Goal: Information Seeking & Learning: Learn about a topic

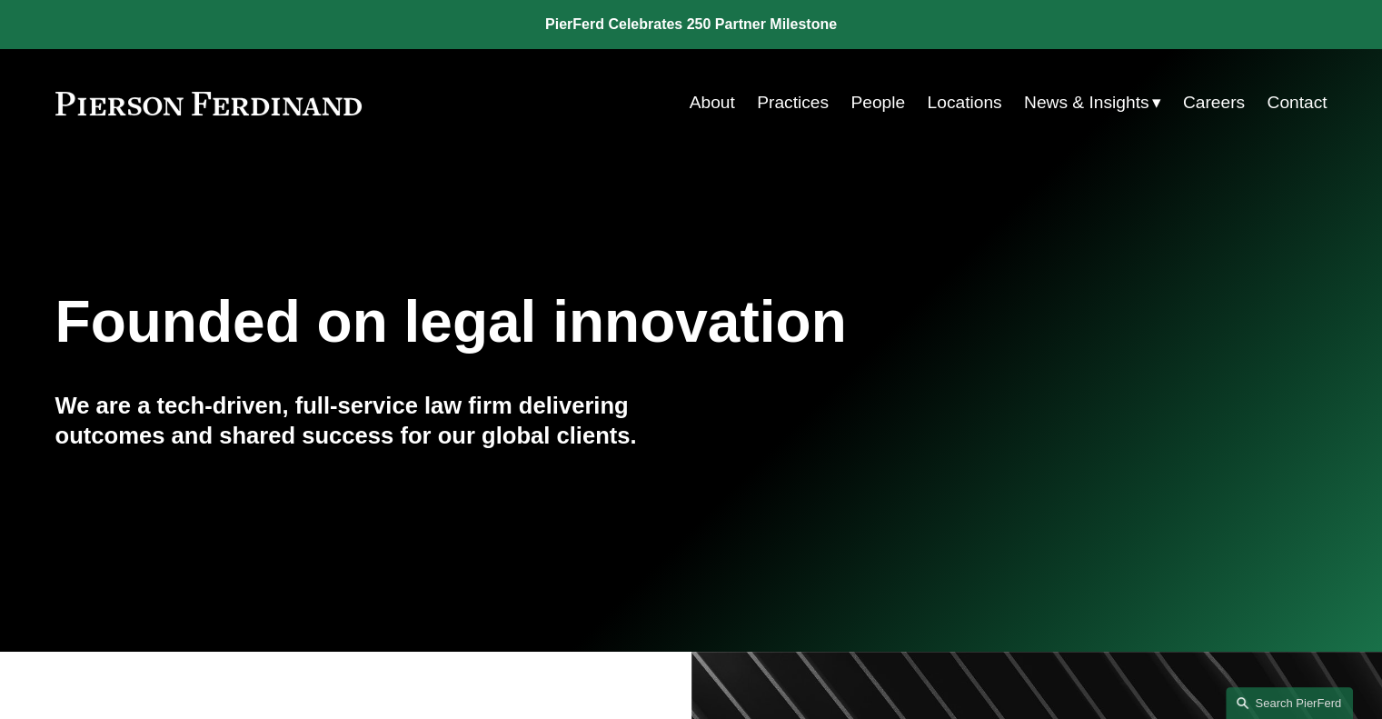
click at [861, 101] on link "People" at bounding box center [877, 102] width 55 height 35
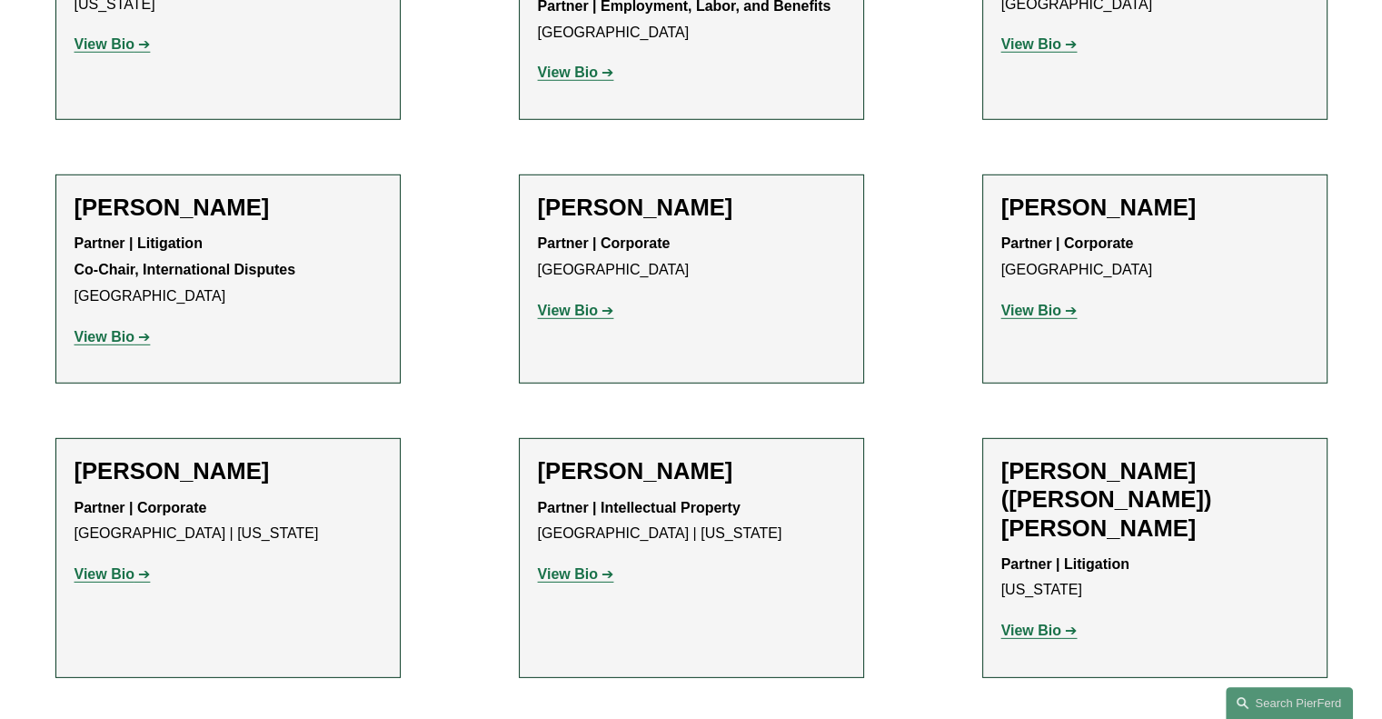
scroll to position [5353, 0]
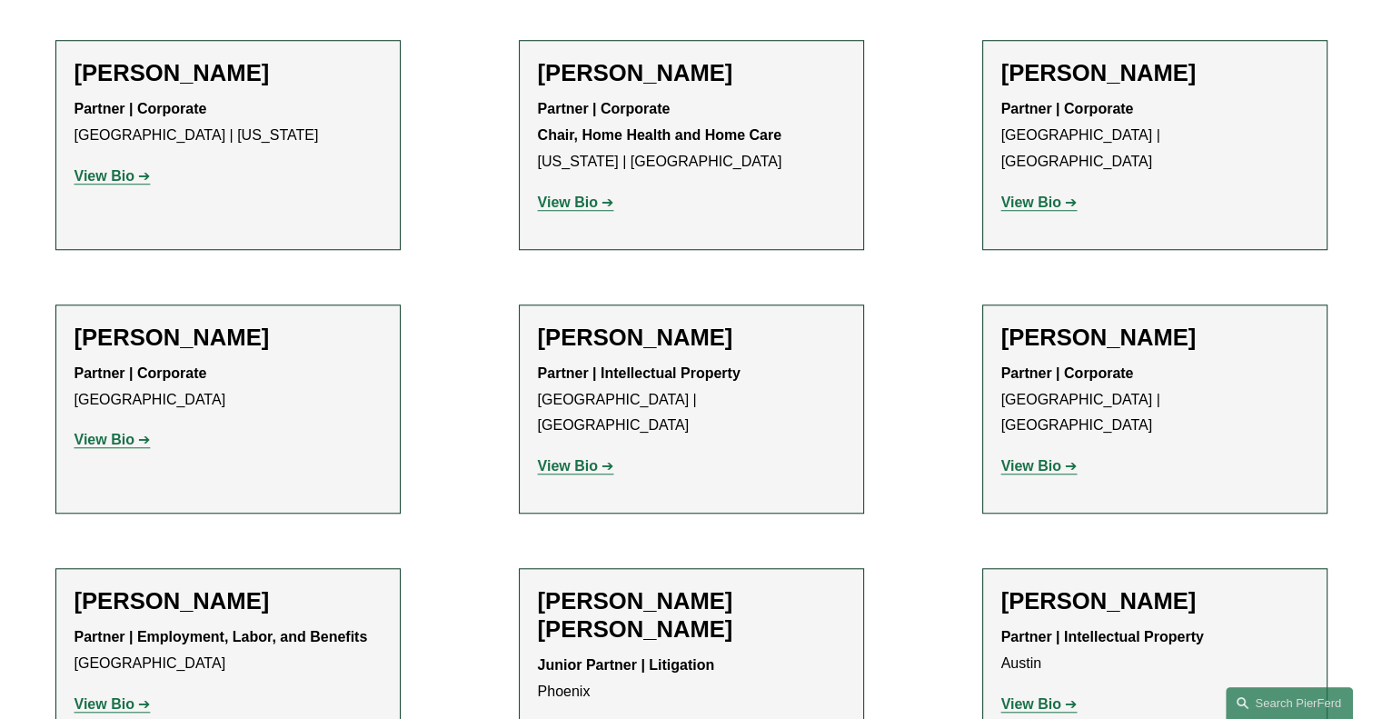
scroll to position [1225, 0]
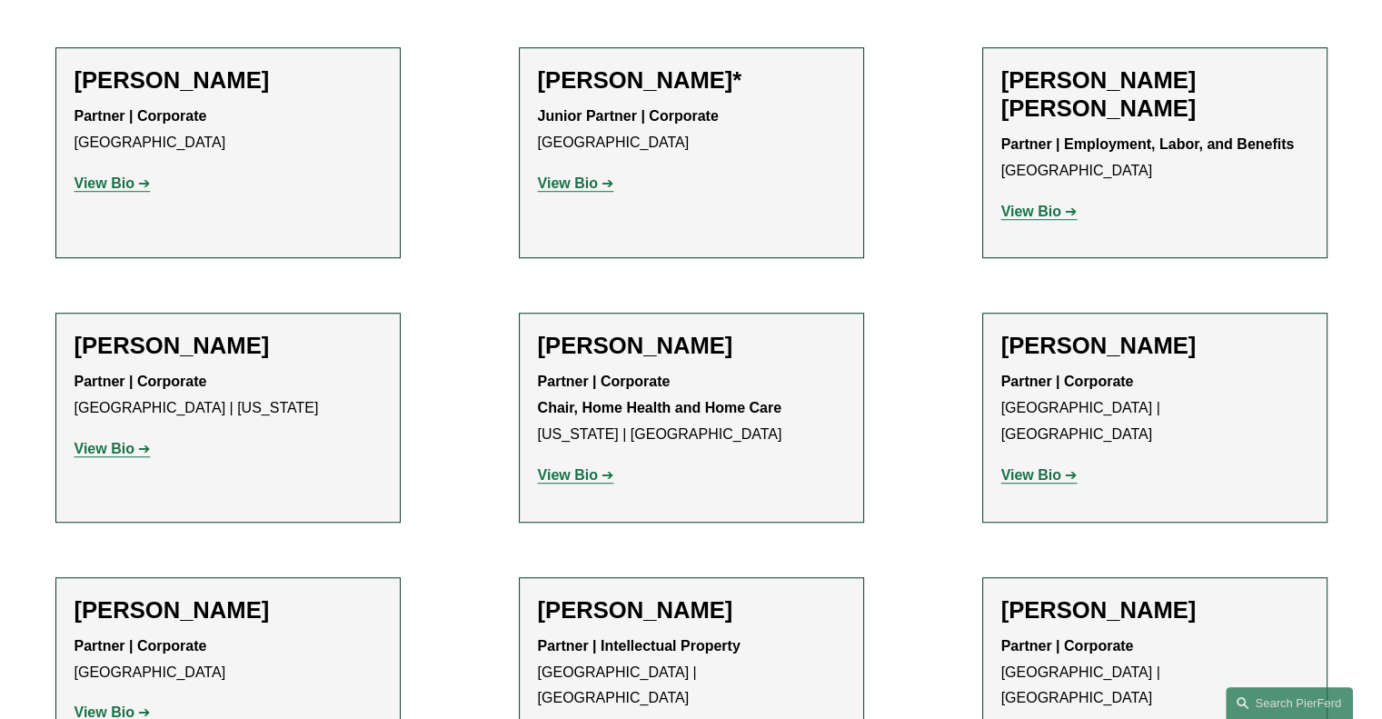
click at [1043, 210] on strong "View Bio" at bounding box center [1031, 211] width 60 height 15
drag, startPoint x: 1387, startPoint y: 433, endPoint x: 587, endPoint y: 263, distance: 817.4
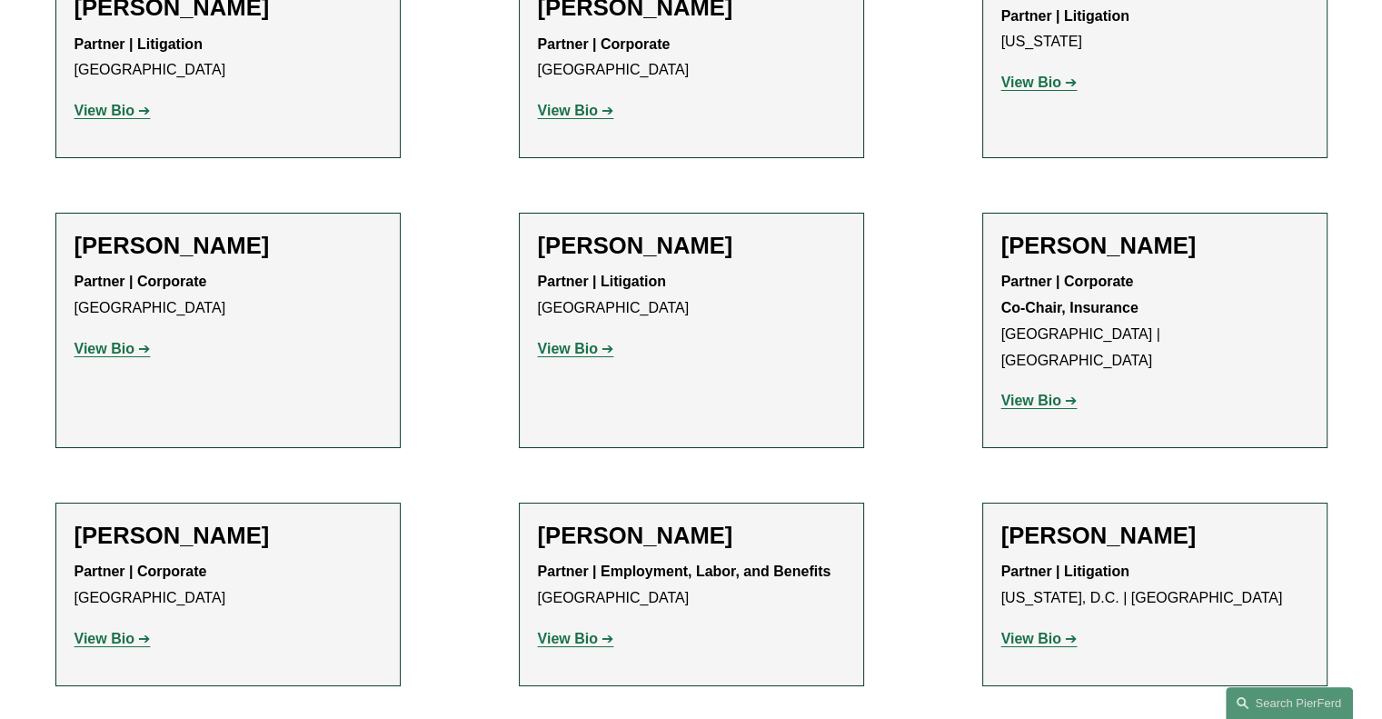
scroll to position [13782, 0]
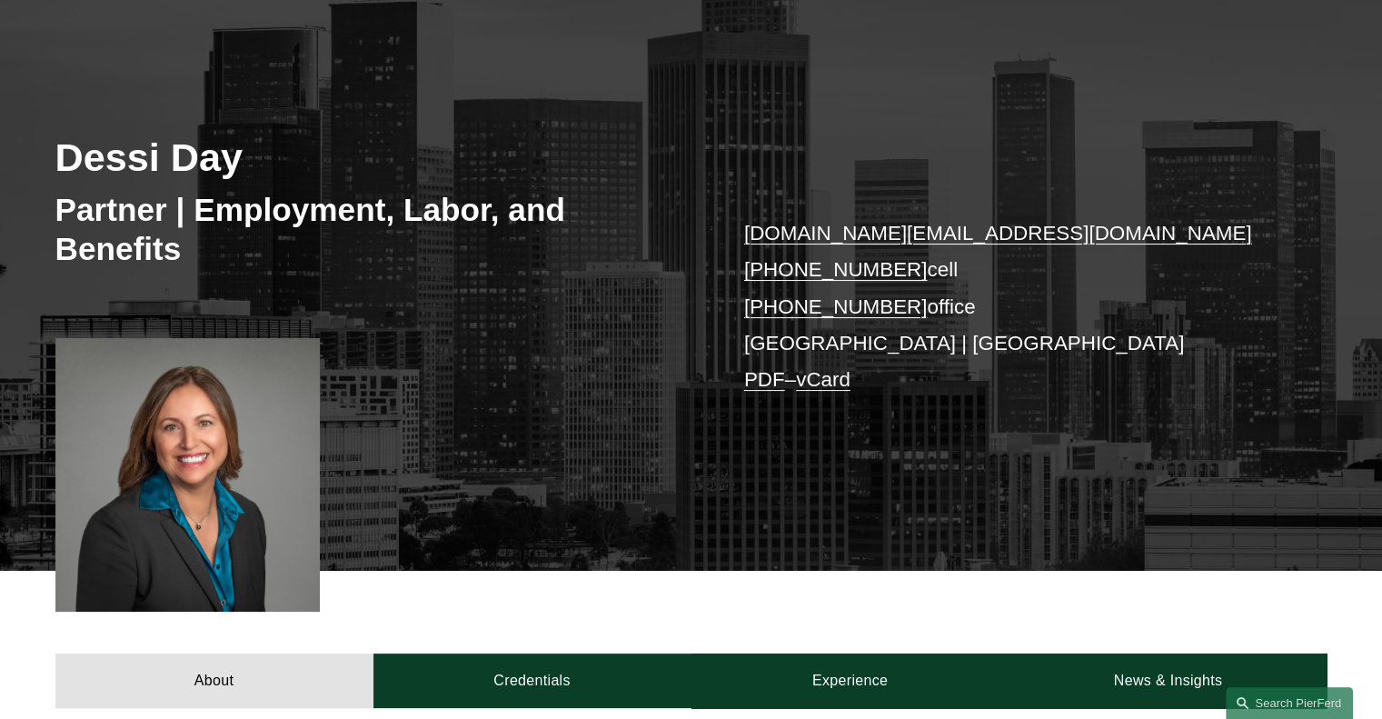
scroll to position [258, 0]
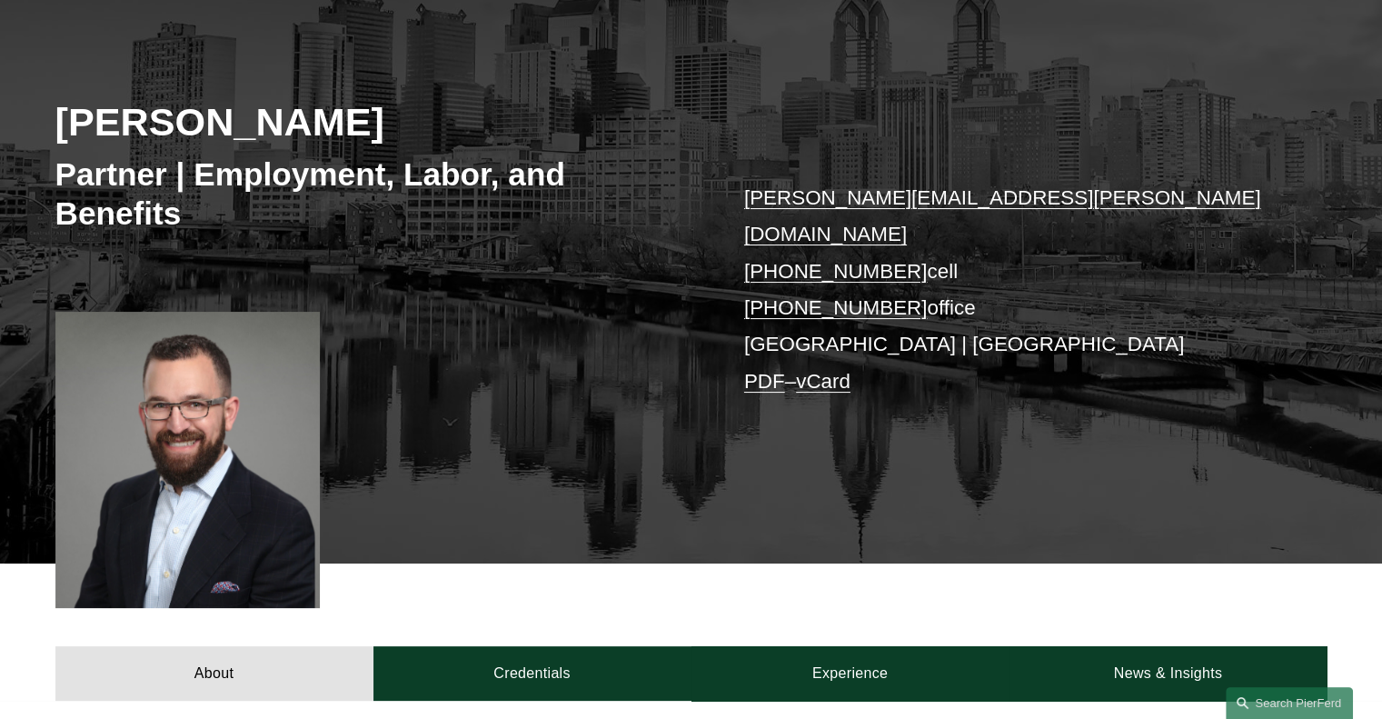
scroll to position [222, 0]
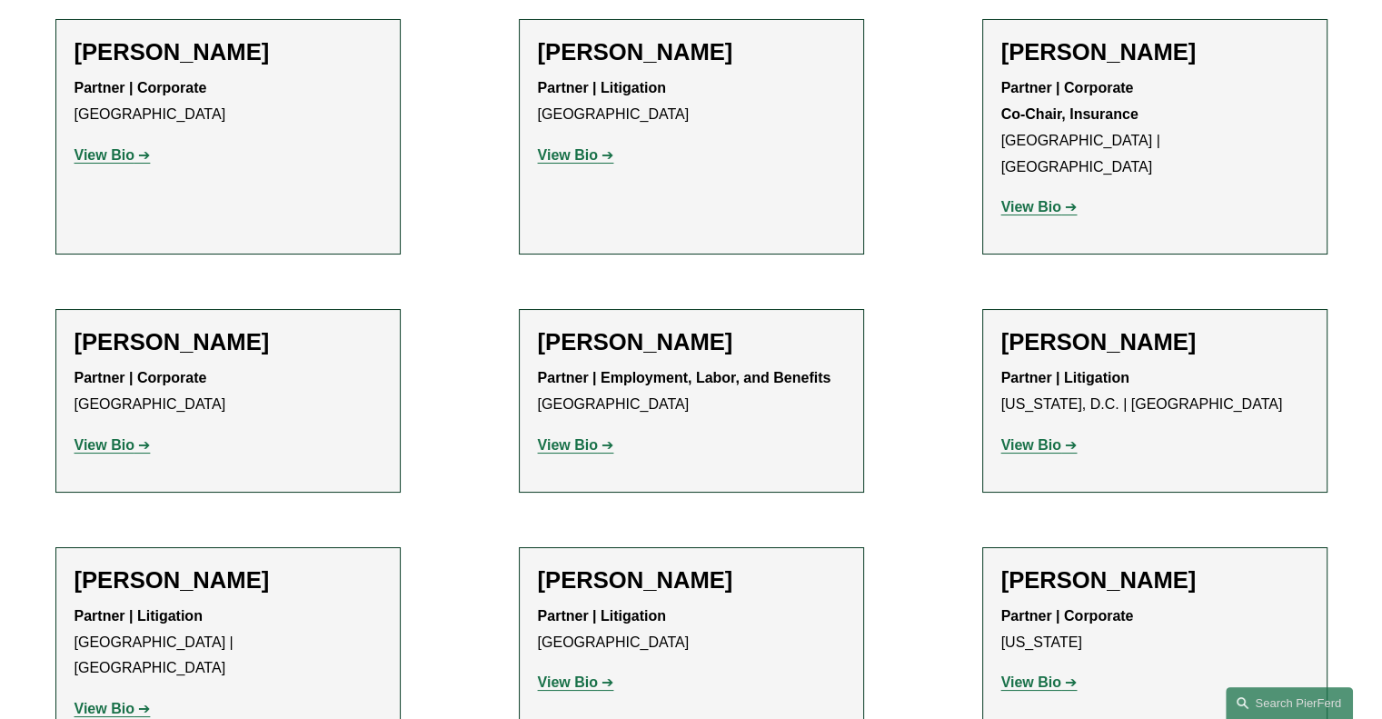
scroll to position [13782, 0]
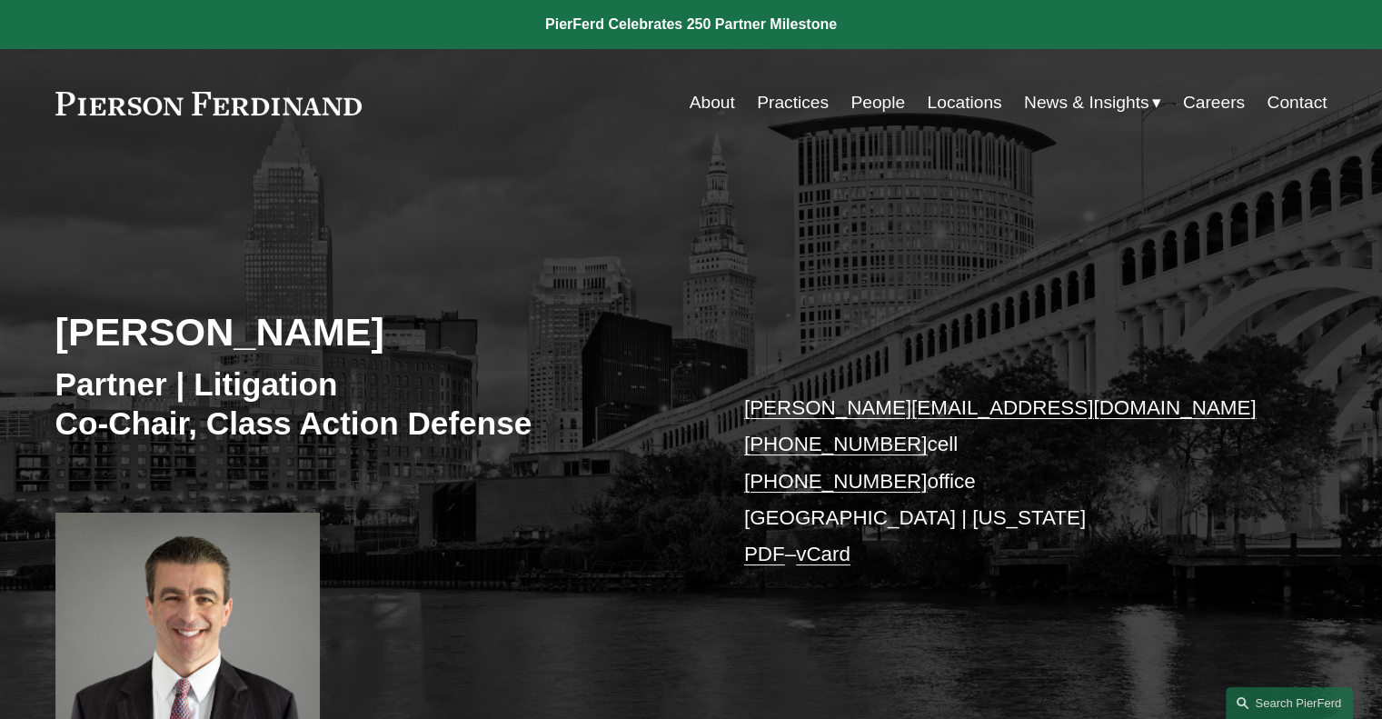
drag, startPoint x: 1381, startPoint y: 129, endPoint x: 1391, endPoint y: 213, distance: 84.2
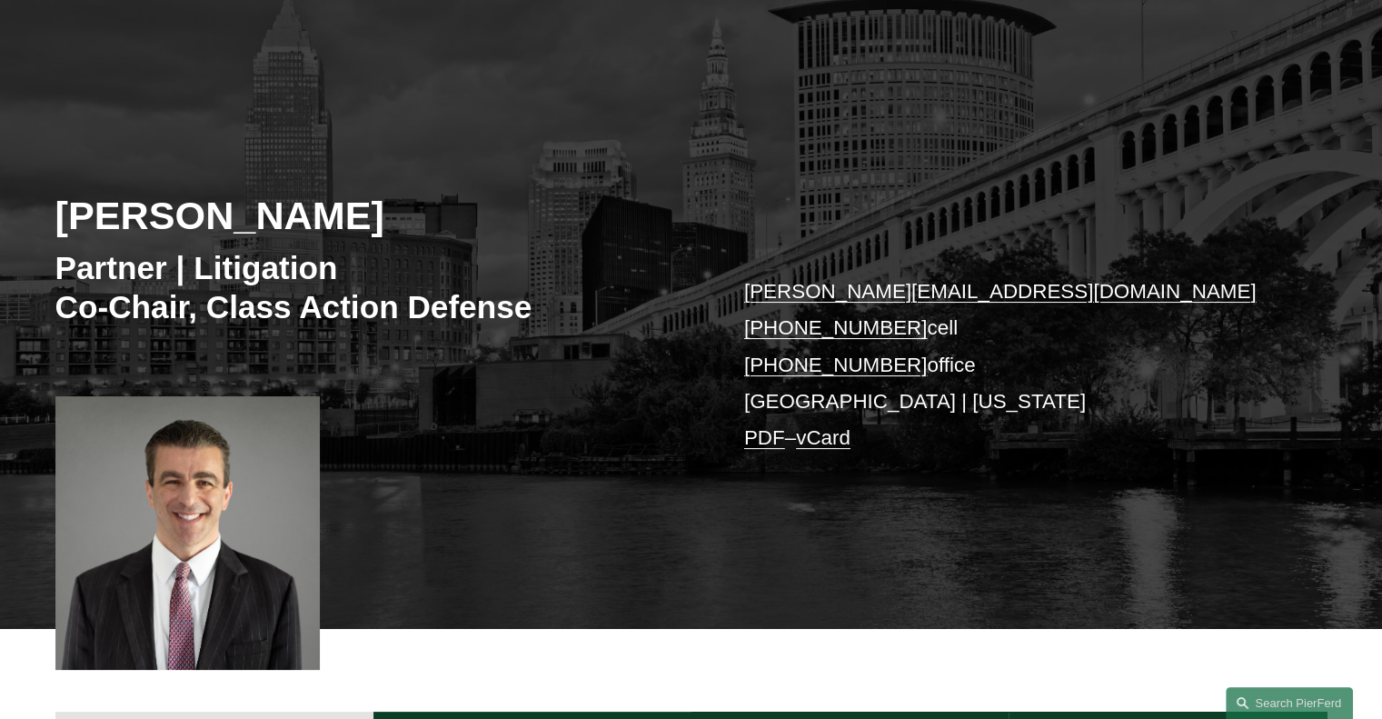
scroll to position [122, 0]
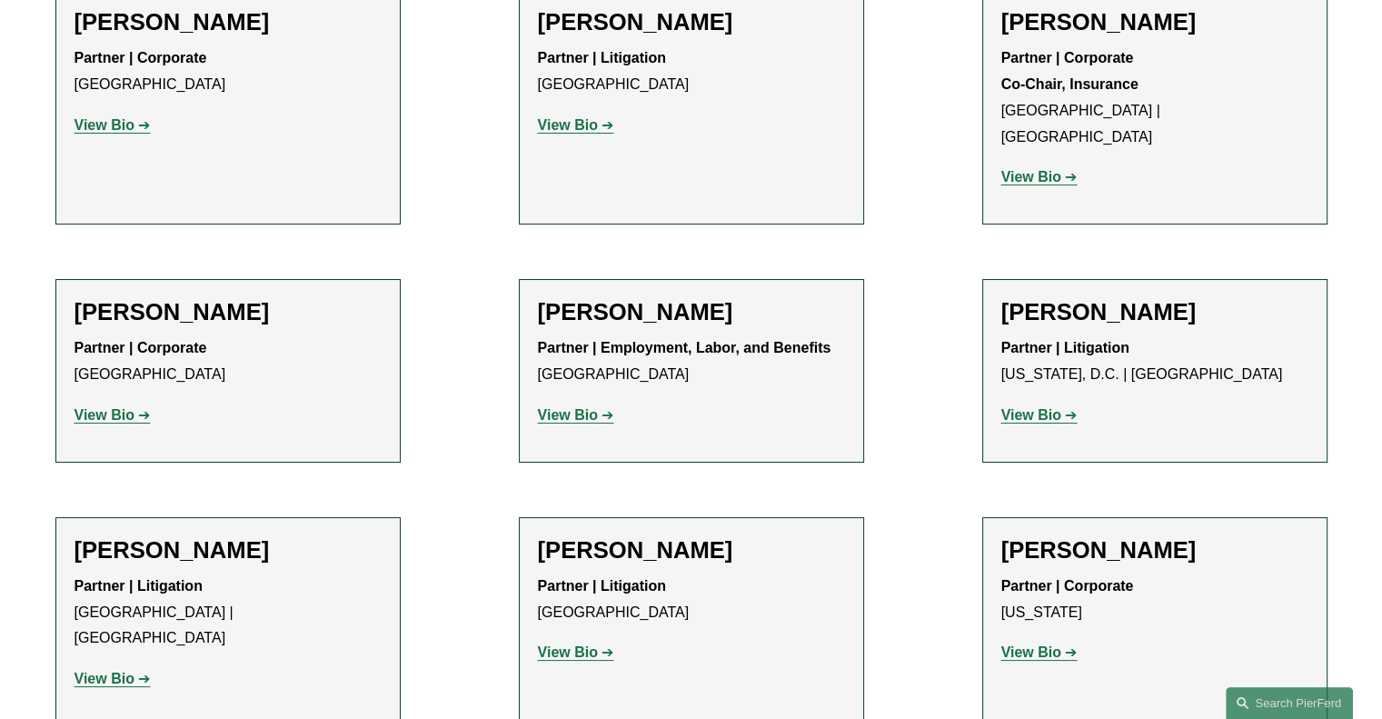
scroll to position [13862, 0]
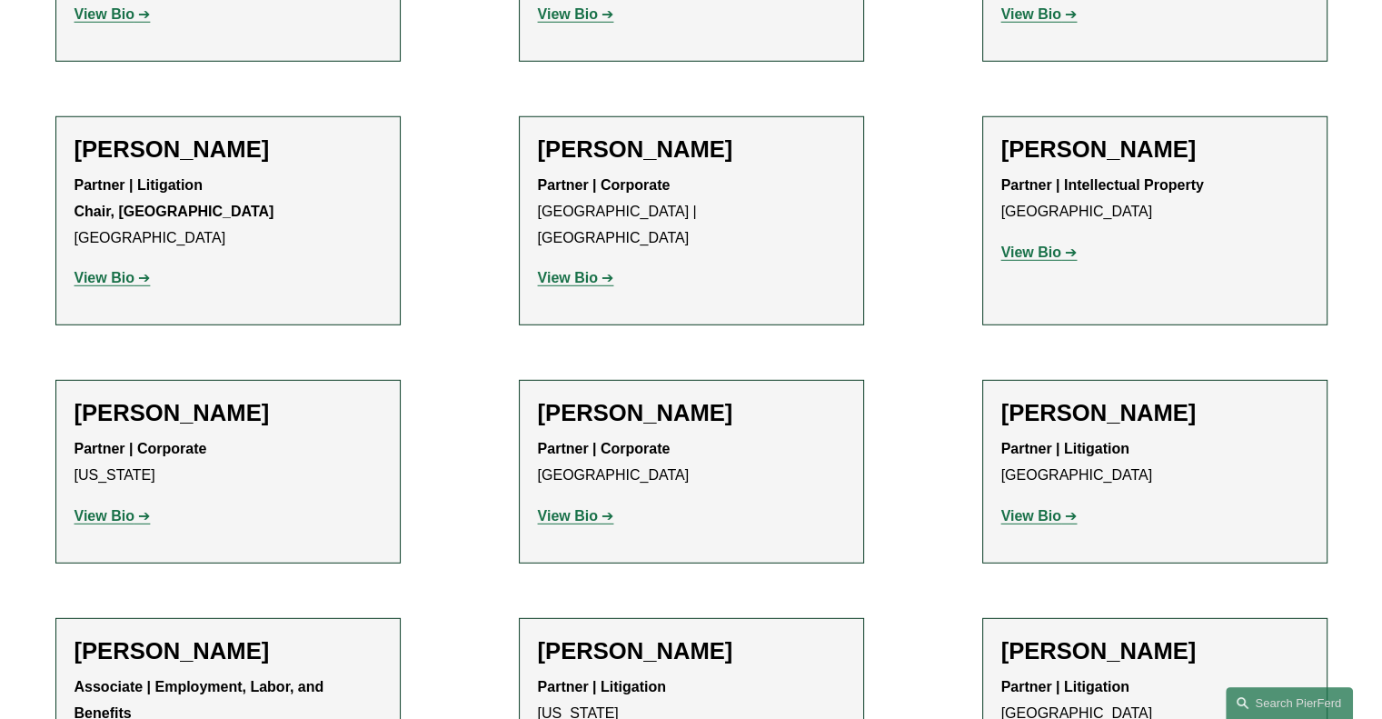
scroll to position [19042, 0]
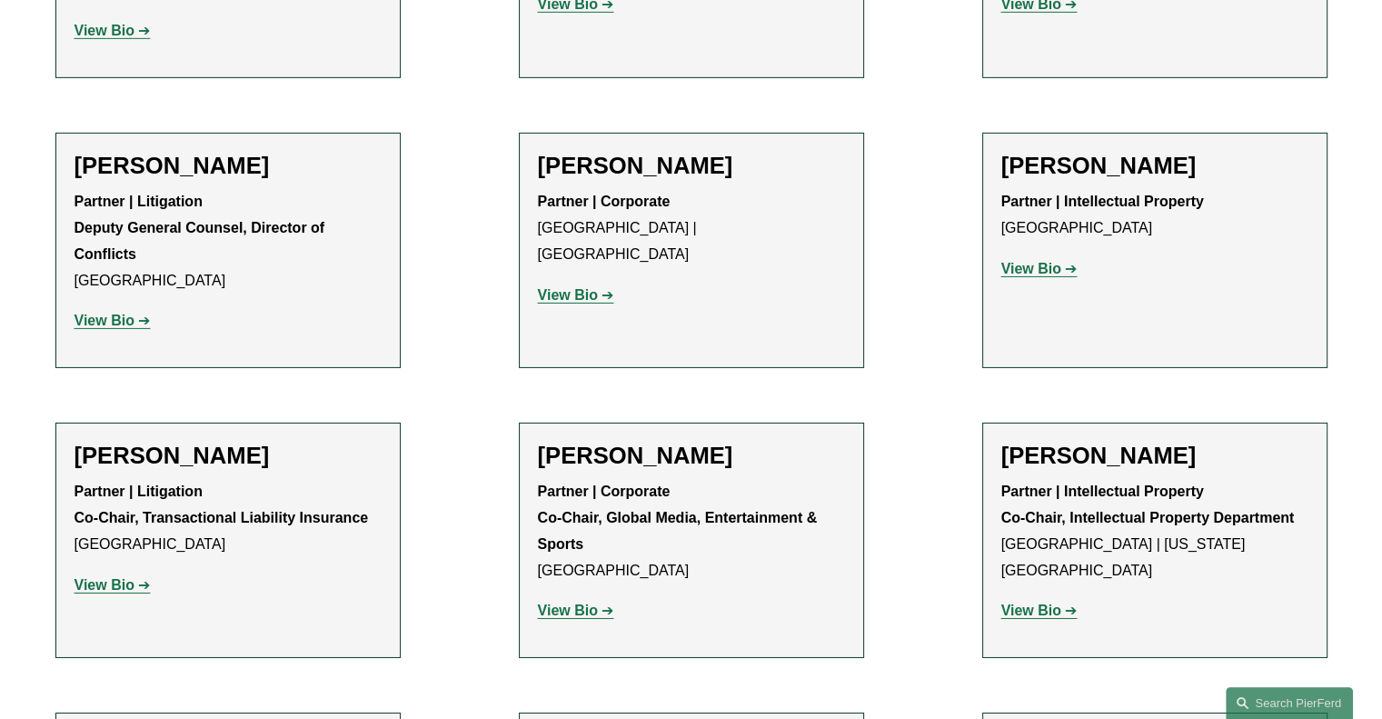
scroll to position [19841, 0]
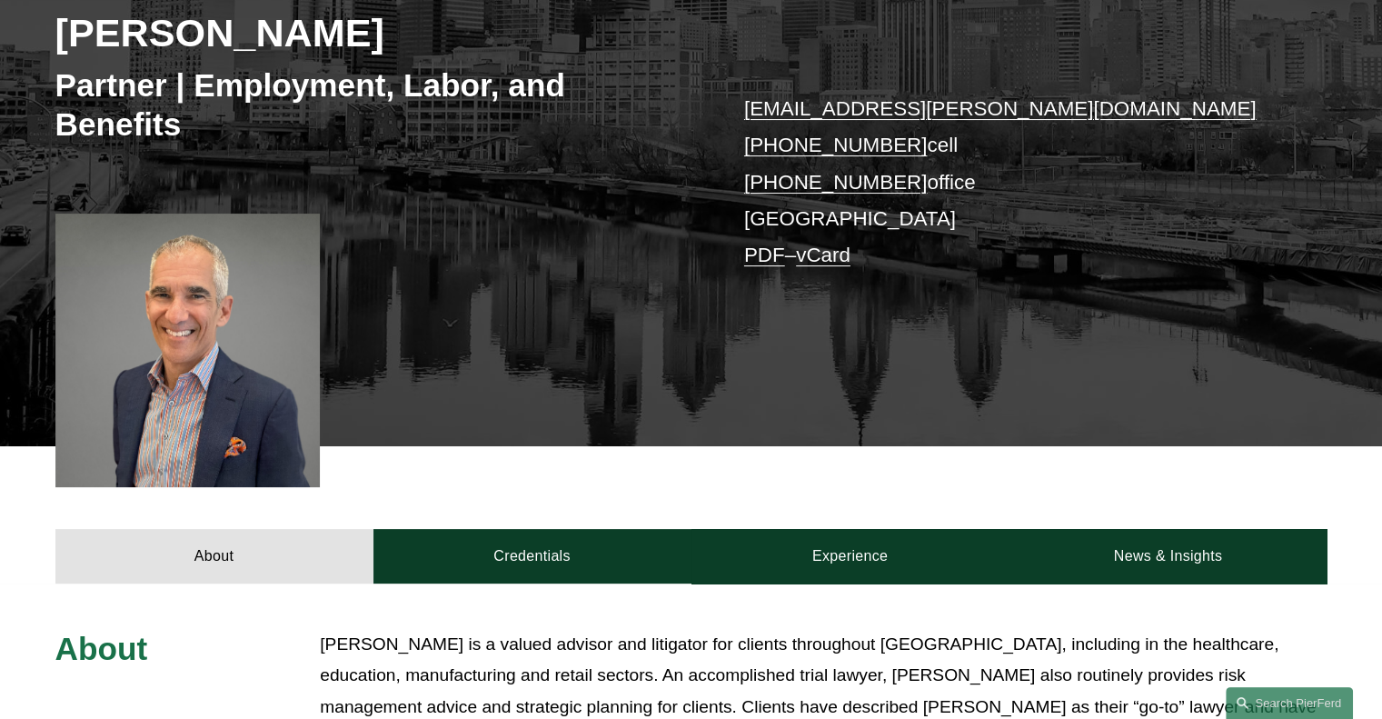
scroll to position [302, 0]
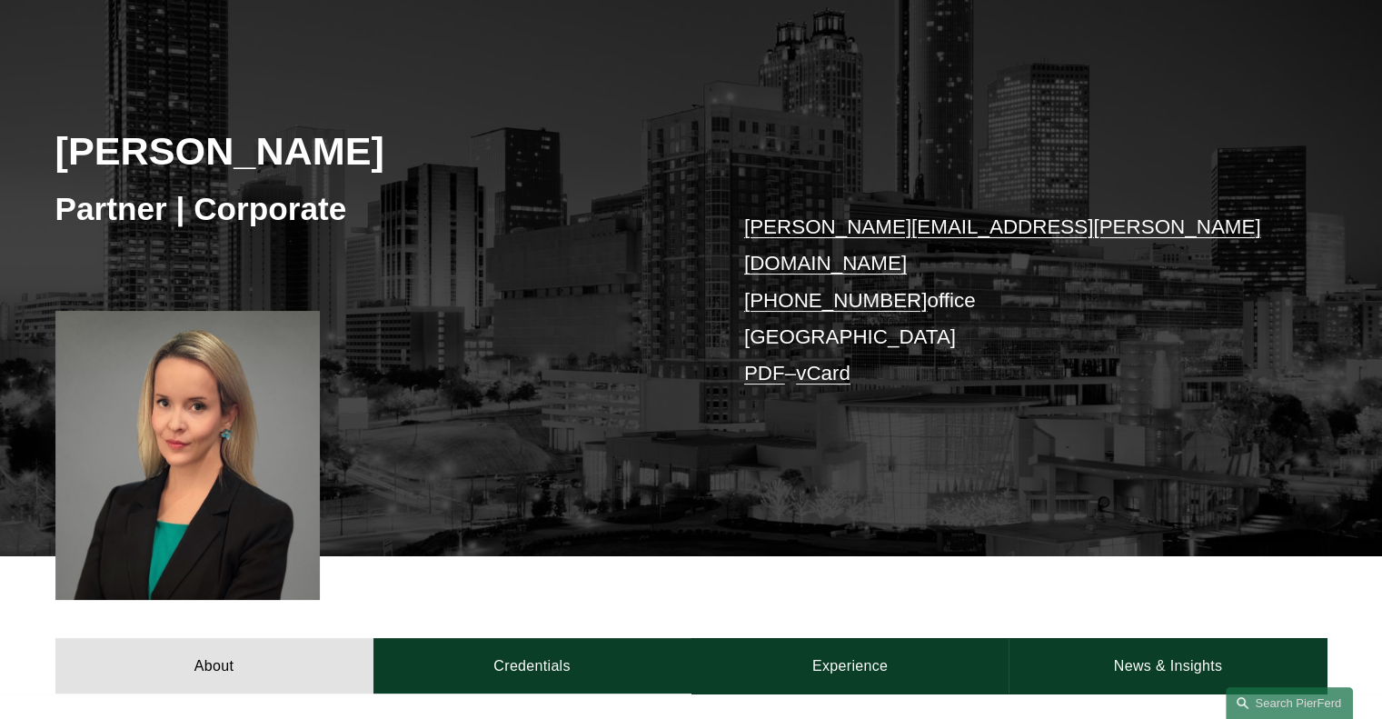
scroll to position [182, 0]
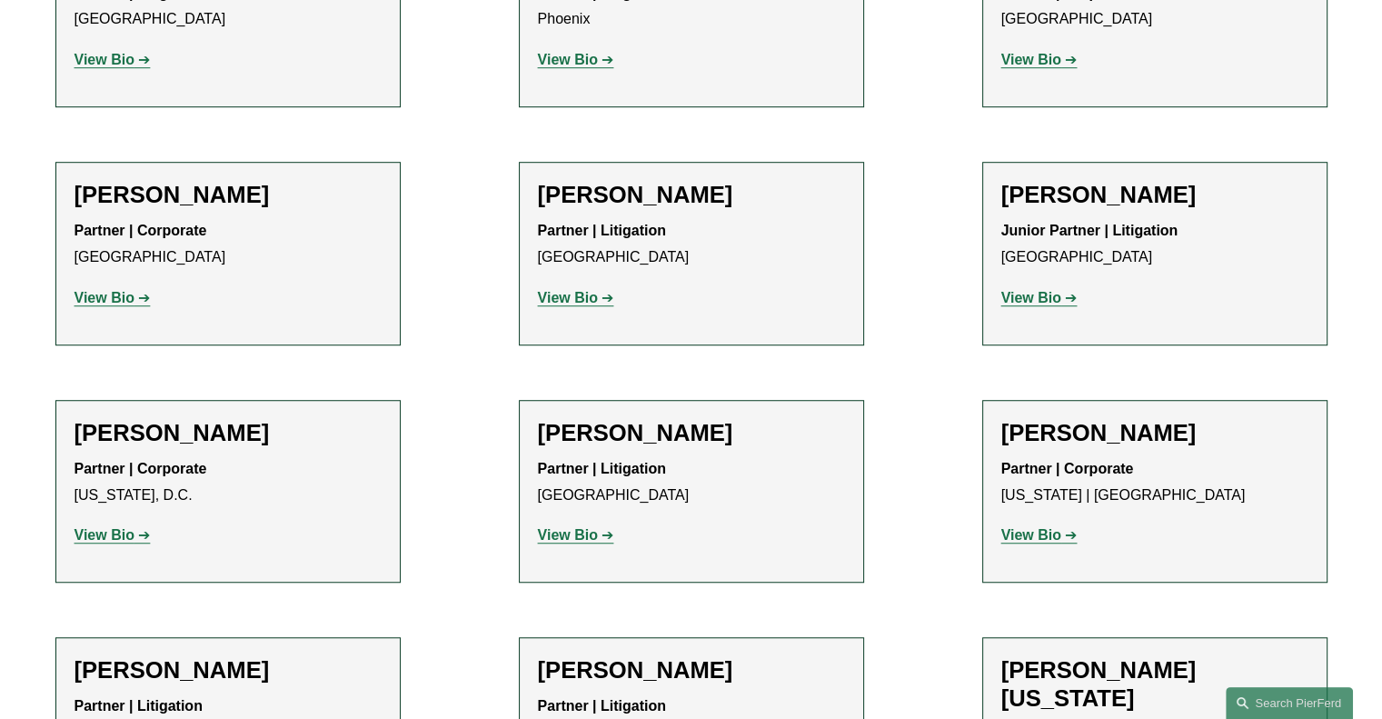
scroll to position [22025, 0]
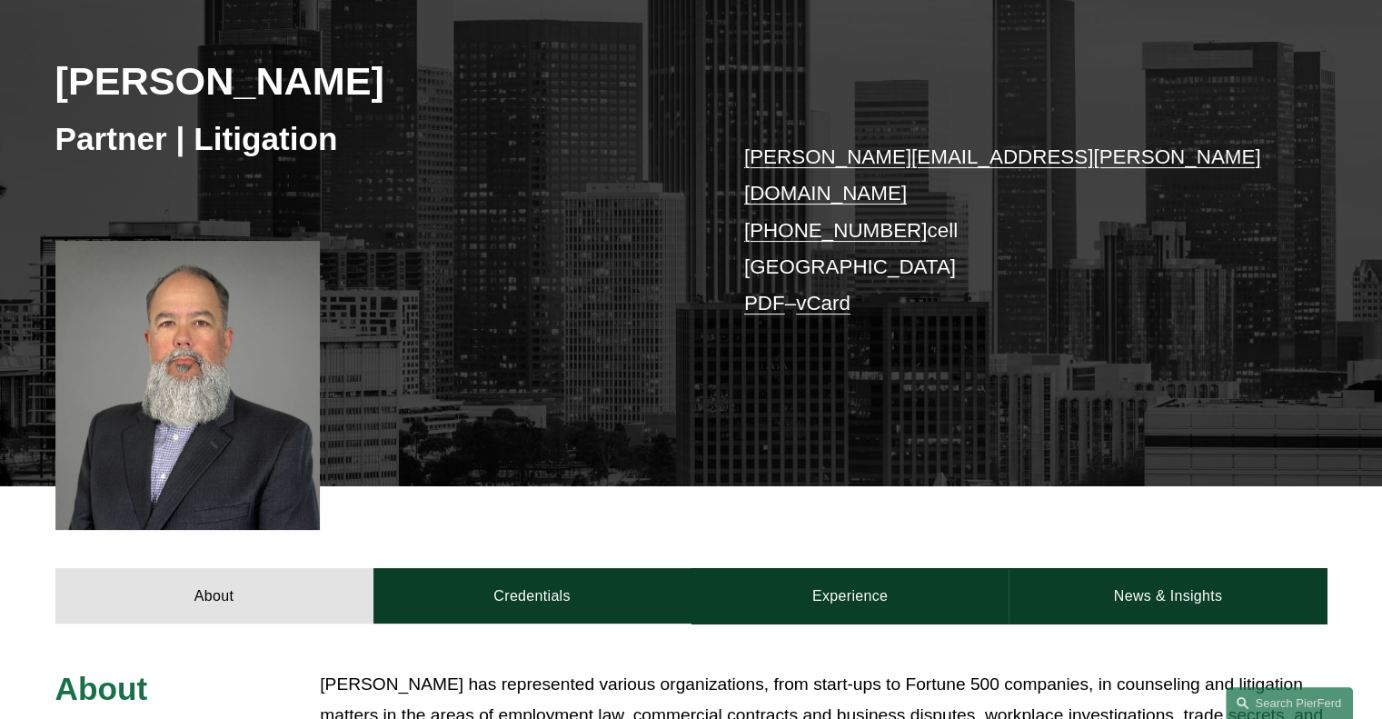
scroll to position [253, 0]
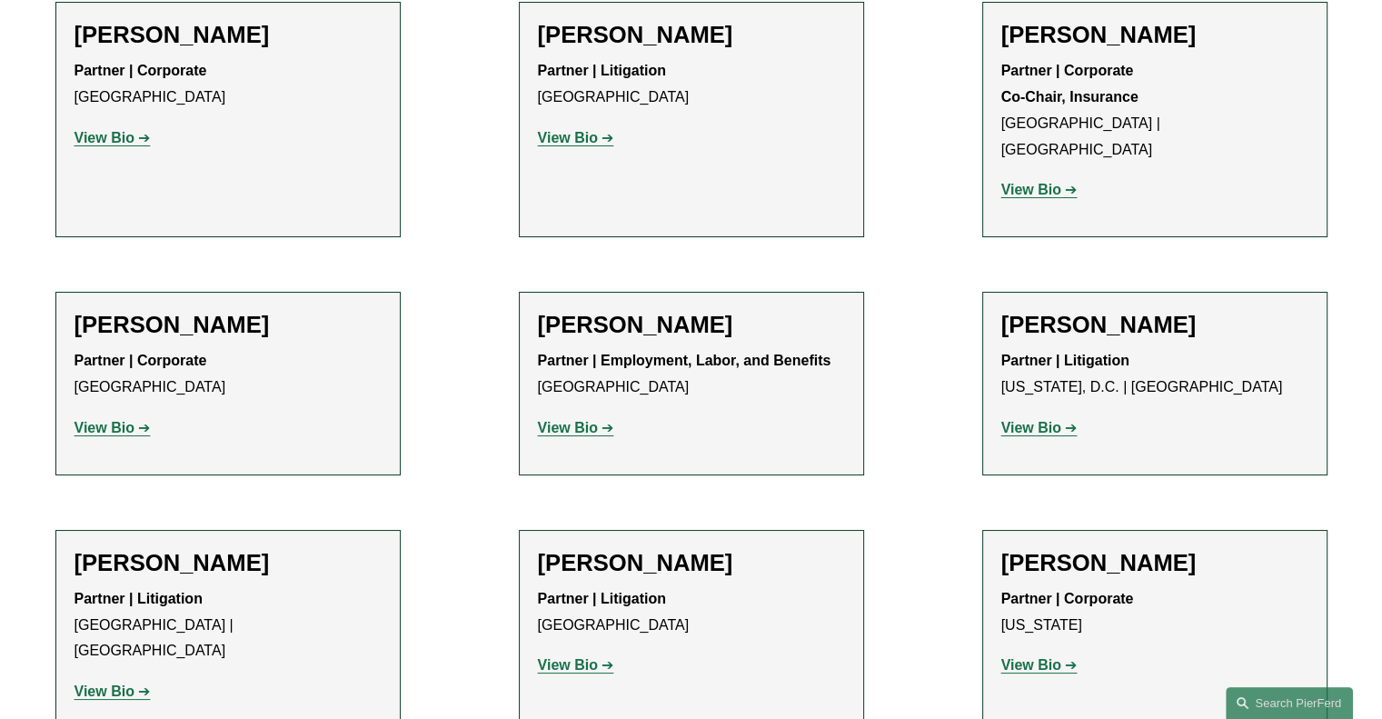
scroll to position [13868, 0]
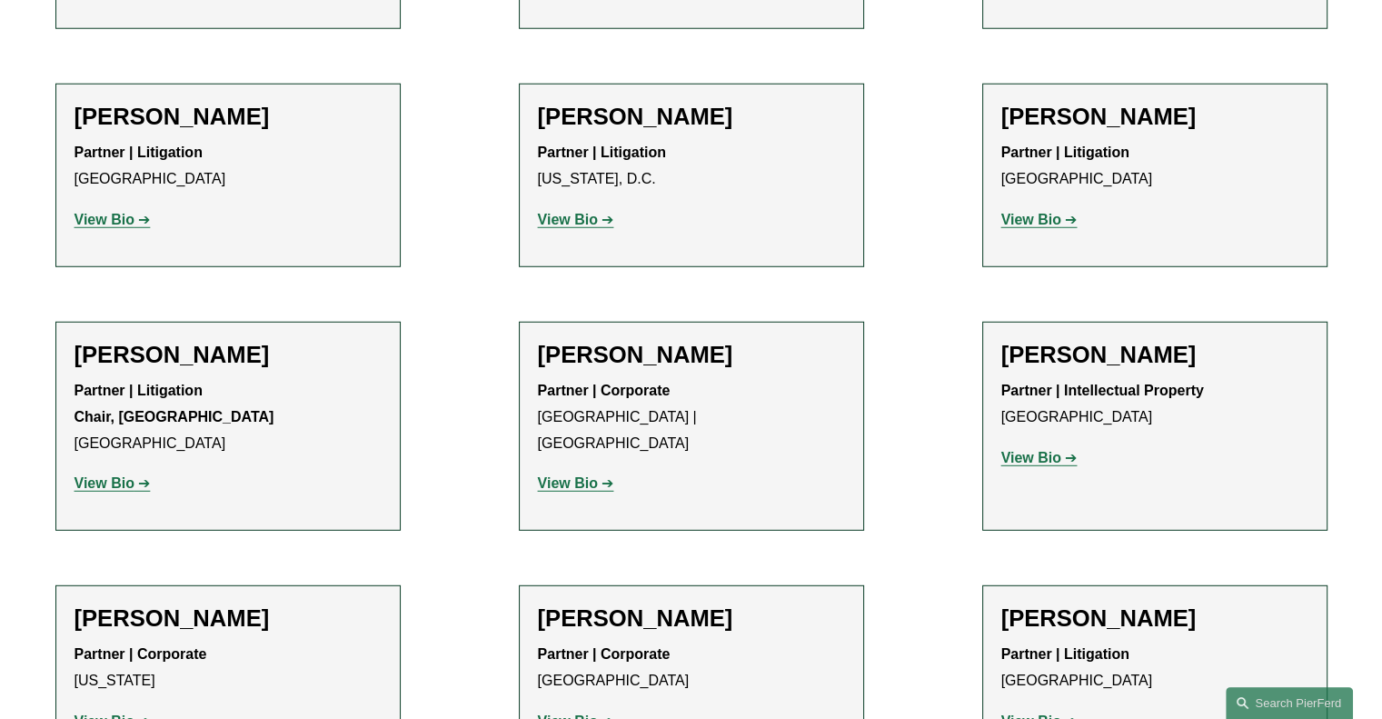
scroll to position [18937, 0]
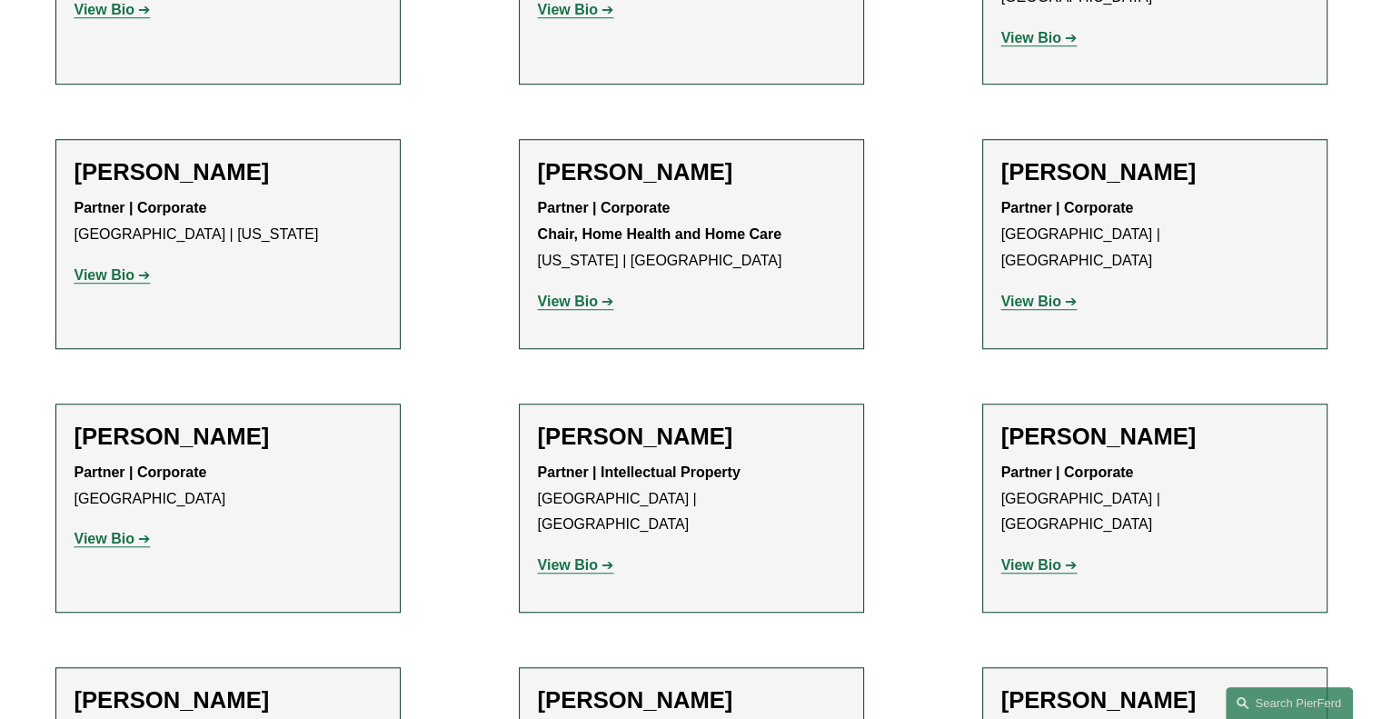
scroll to position [1200, 0]
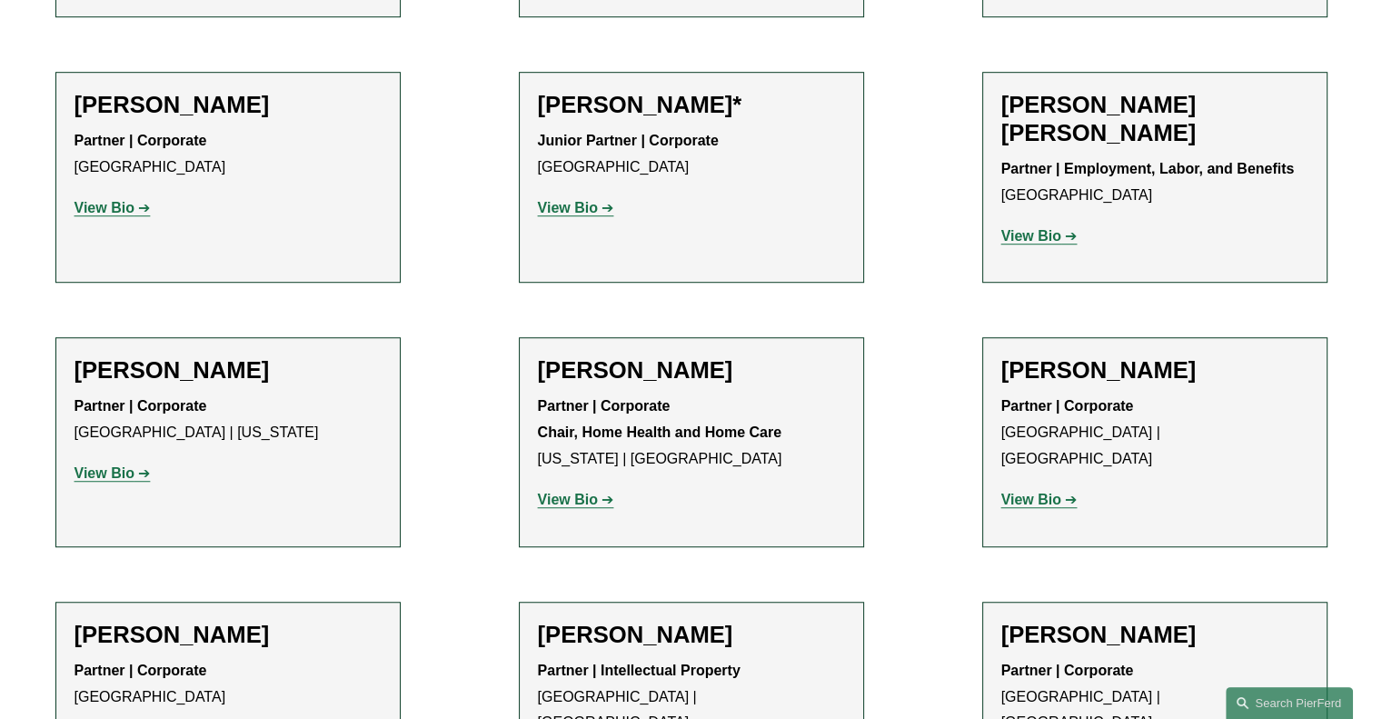
click at [1028, 236] on strong "View Bio" at bounding box center [1031, 235] width 60 height 15
